Goal: Information Seeking & Learning: Learn about a topic

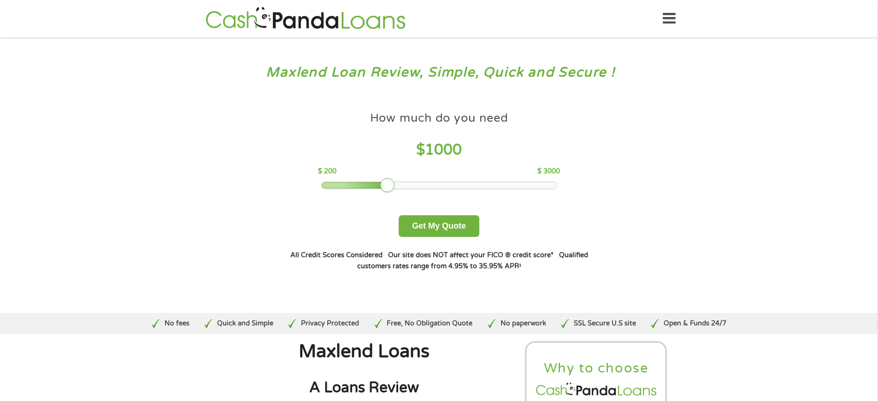
scroll to position [2754, 0]
